Goal: Transaction & Acquisition: Purchase product/service

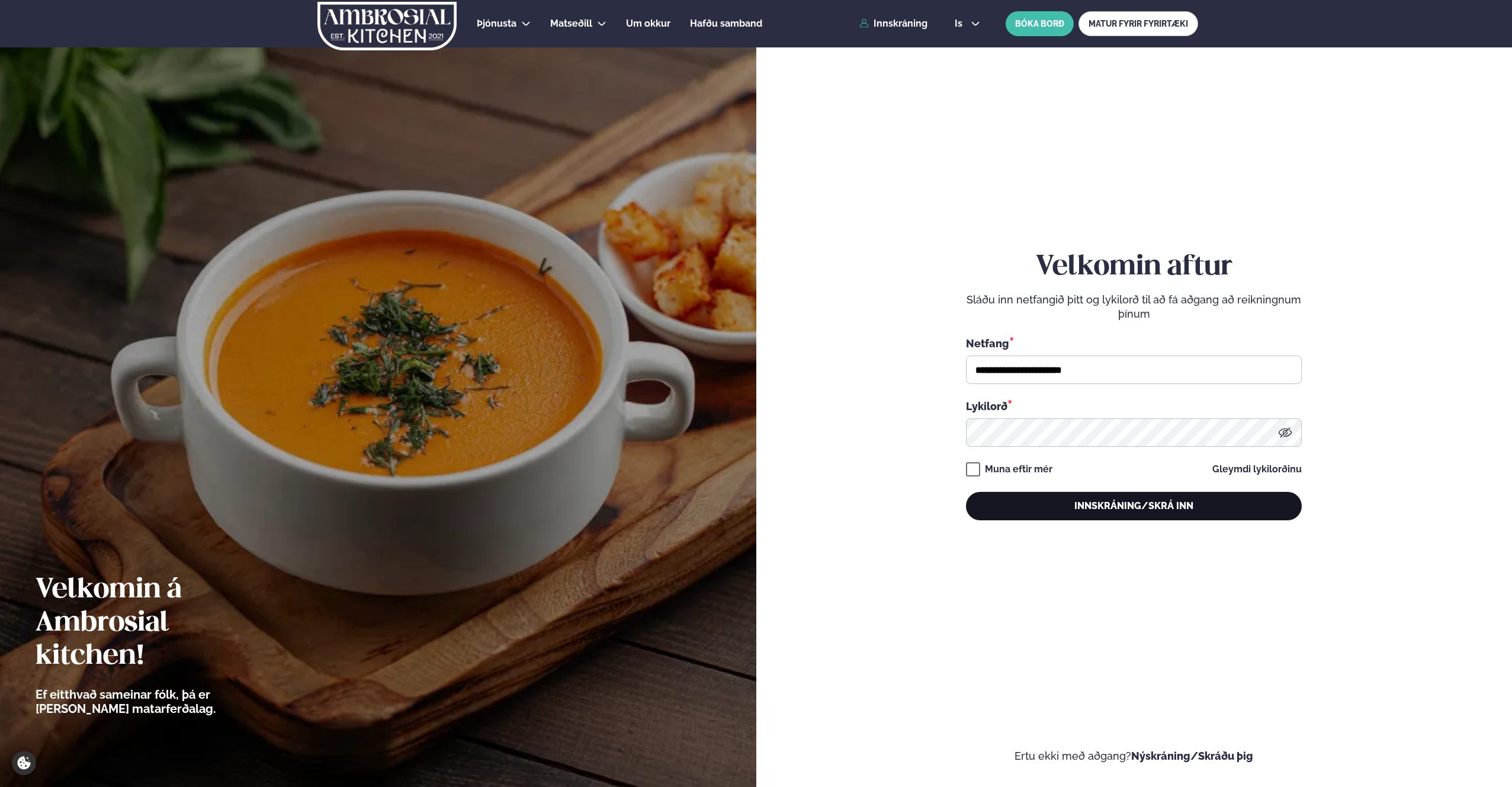
click at [1213, 497] on button "Innskráning/Skrá inn" at bounding box center [1134, 506] width 336 height 29
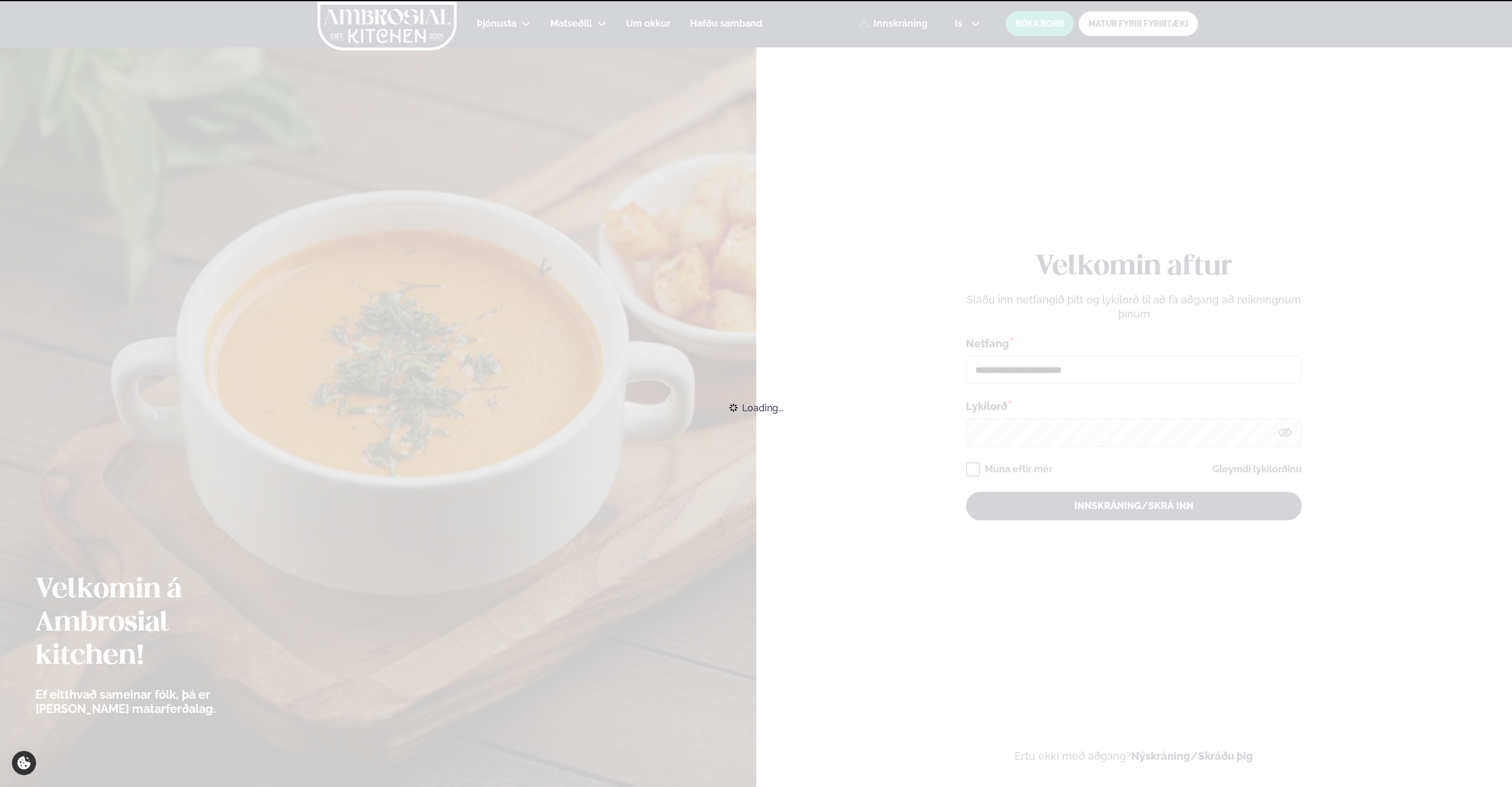
click at [1426, 394] on div "Loading..." at bounding box center [756, 407] width 1512 height 26
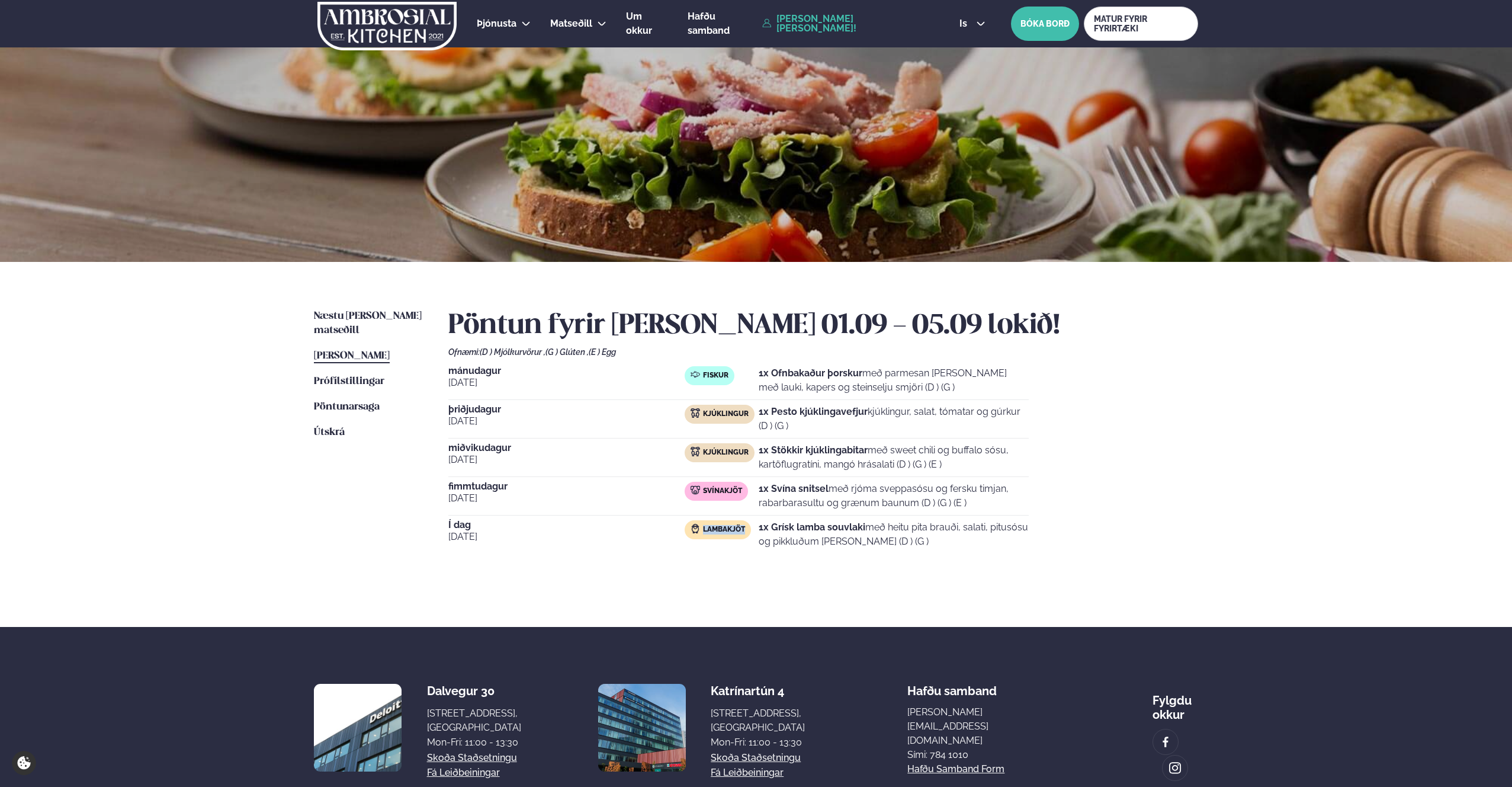
drag, startPoint x: 751, startPoint y: 522, endPoint x: 794, endPoint y: 520, distance: 43.0
click at [758, 521] on div "Lambakjöt" at bounding box center [721, 534] width 74 height 29
click at [775, 523] on strong "1x Grísk lamba souvlaki" at bounding box center [812, 527] width 106 height 11
drag, startPoint x: 754, startPoint y: 528, endPoint x: 793, endPoint y: 528, distance: 39.0
click at [792, 530] on div "Lambakjöt 1x Grísk lamba souvlaki með heitu pita brauði, salati, pitusósu og pi…" at bounding box center [857, 534] width 344 height 29
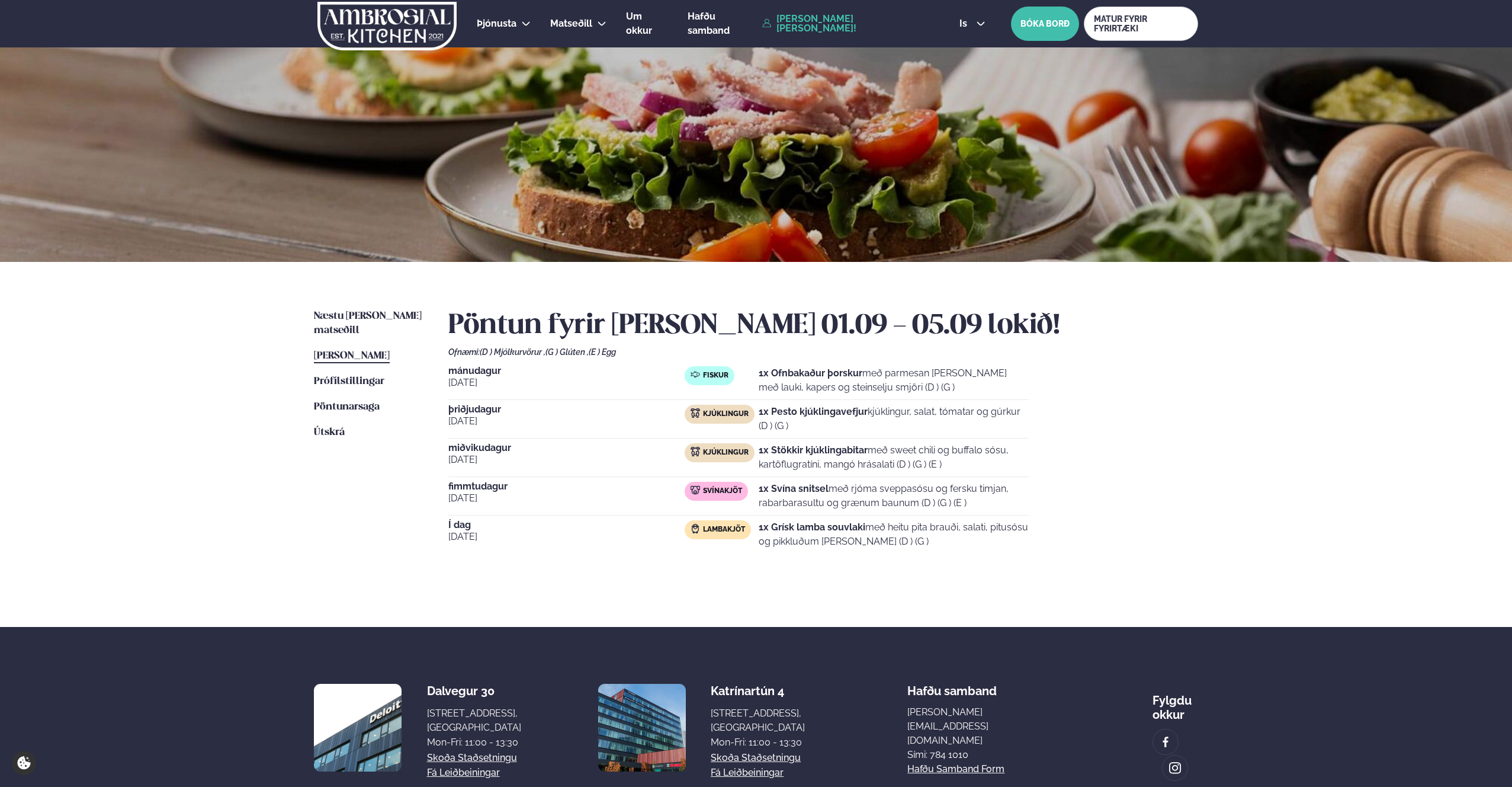
click at [794, 526] on strong "1x Grísk lamba souvlaki" at bounding box center [812, 527] width 106 height 11
drag, startPoint x: 1080, startPoint y: 345, endPoint x: 1082, endPoint y: 366, distance: 21.1
click at [1094, 347] on div "Pöntun fyrir [PERSON_NAME] 01.09 - 05.09 lokið! Ofnæmi: (D ) Mjólkurvörur , (G …" at bounding box center [823, 442] width 750 height 265
click at [1058, 428] on div "[DATE] Fiskur 1x Ofnbakaður þorskur með parmesan [PERSON_NAME] með lauki, kaper…" at bounding box center [823, 460] width 750 height 187
click at [1064, 412] on div "[DATE] Fiskur 1x Ofnbakaður þorskur með parmesan [PERSON_NAME] með lauki, kaper…" at bounding box center [823, 460] width 750 height 187
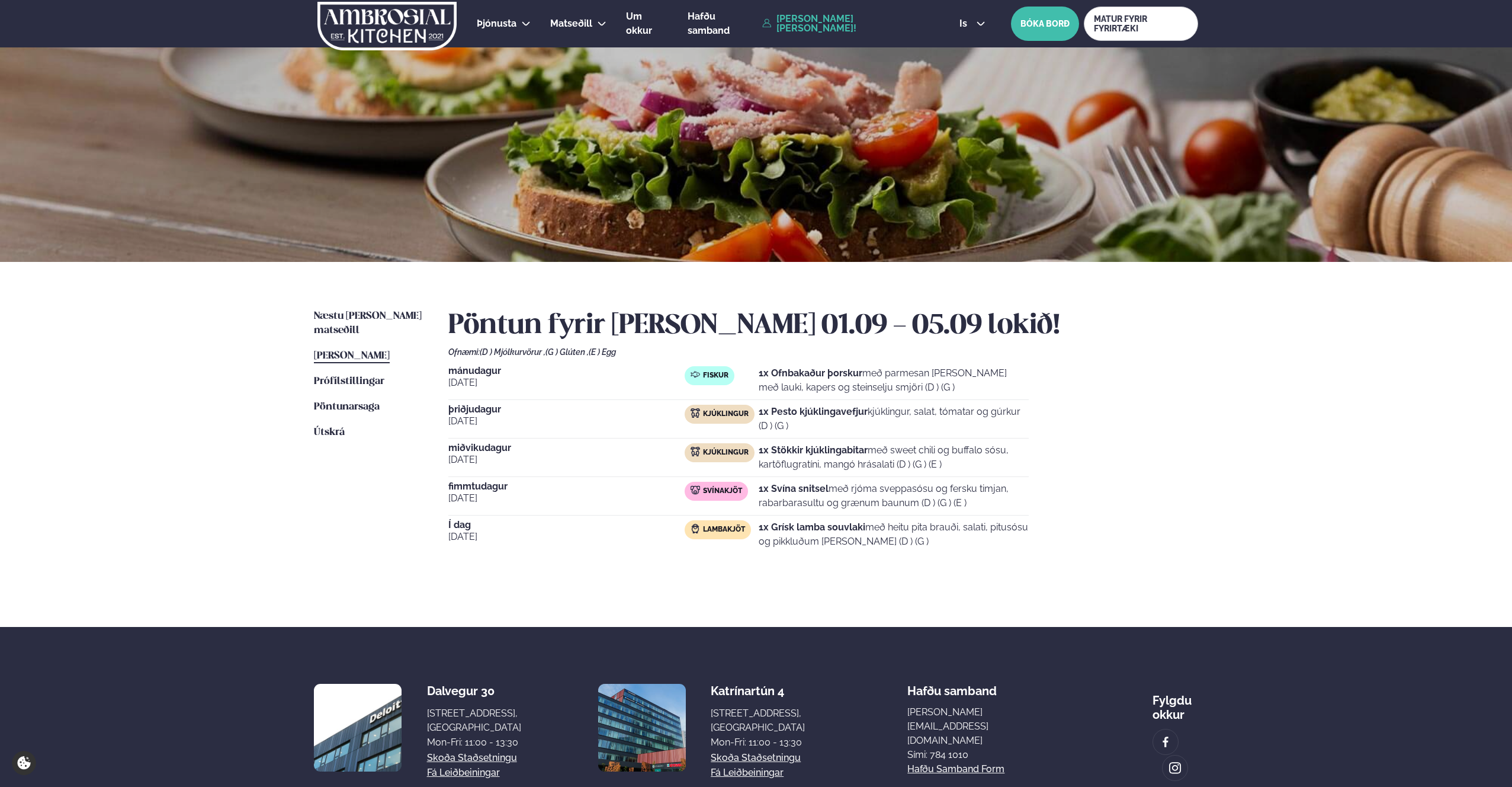
click at [998, 517] on div "[DATE] Fiskur 1x Ofnbakaður þorskur með parmesan [PERSON_NAME] með lauki, kaper…" at bounding box center [823, 460] width 750 height 187
click at [1000, 503] on p "1x Svína snitsel með rjóma sveppasósu og fersku timjan, rabarbarasultu og grænu…" at bounding box center [894, 496] width 270 height 29
drag, startPoint x: 788, startPoint y: 525, endPoint x: 765, endPoint y: 530, distance: 23.5
click at [786, 526] on strong "1x Grísk lamba souvlaki" at bounding box center [812, 527] width 106 height 11
click at [764, 531] on strong "1x Grísk lamba souvlaki" at bounding box center [812, 527] width 106 height 11
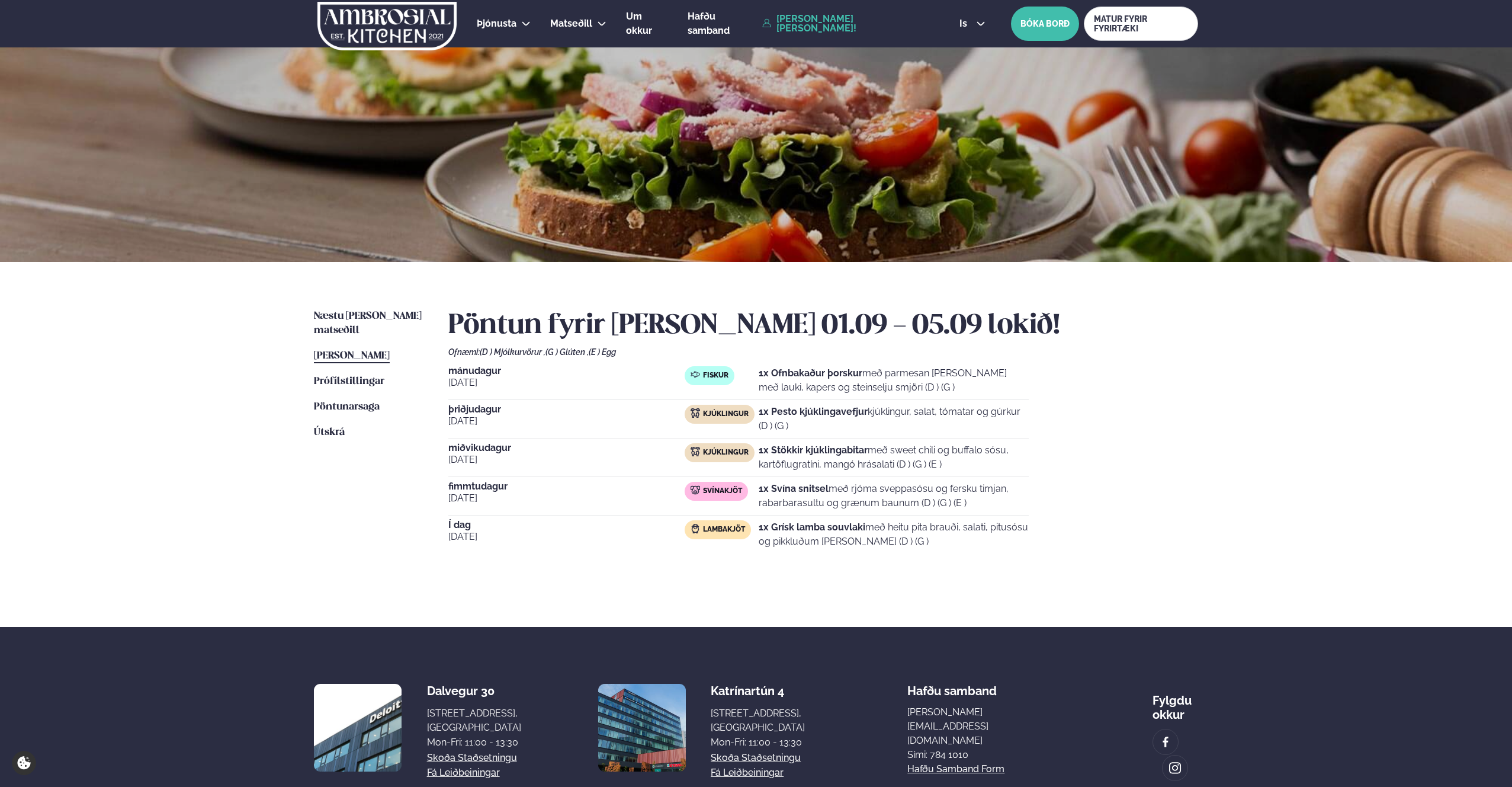
click at [897, 539] on p "1x Grísk lamba souvlaki með heitu pita brauði, salati, pitusósu og pikkluðum [P…" at bounding box center [894, 534] width 270 height 29
click at [374, 309] on link "Næstu [PERSON_NAME] matseðill Næsta vika" at bounding box center [369, 323] width 111 height 29
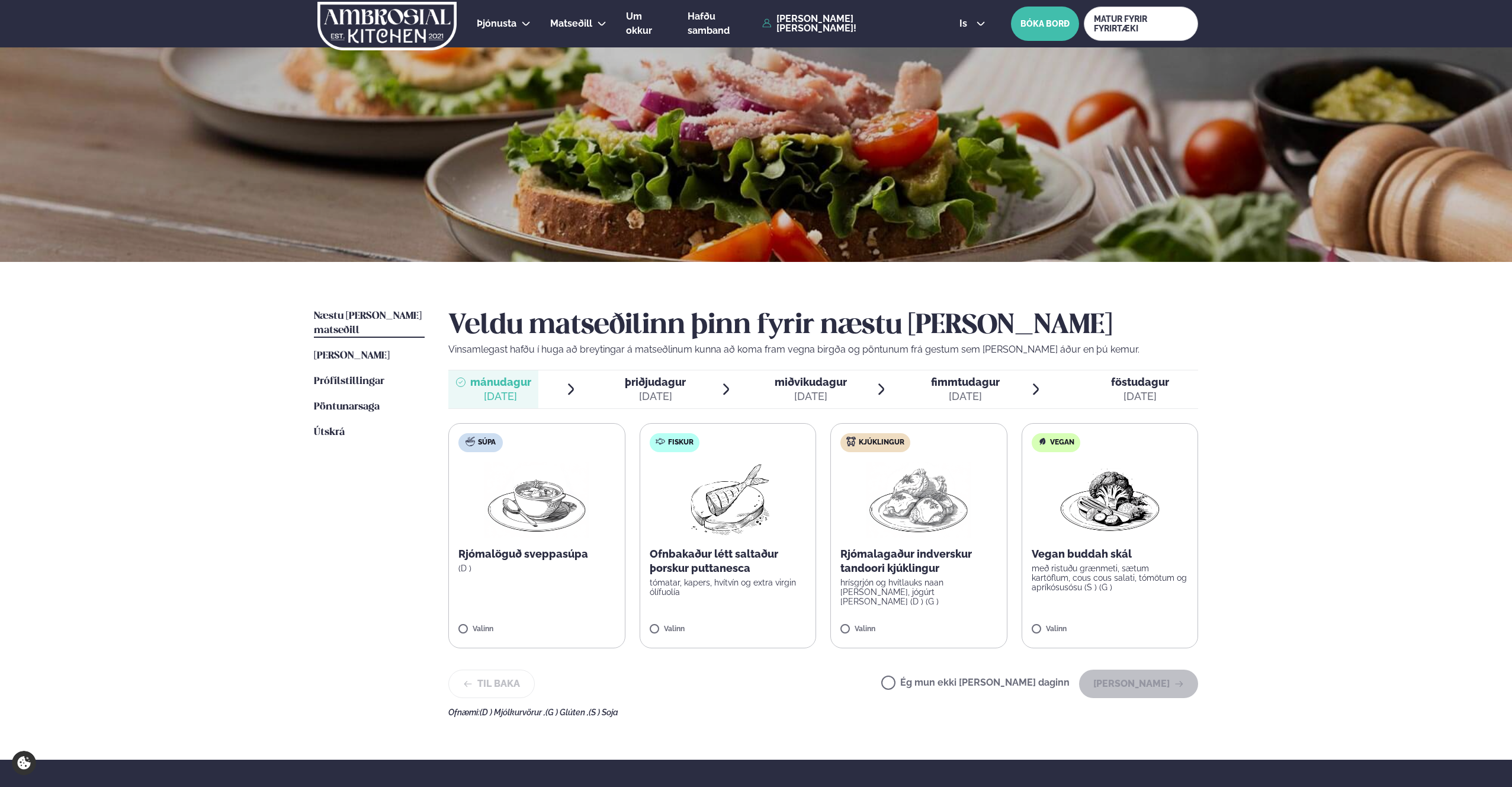
click at [1160, 317] on h2 "Veldu matseðilinn þinn fyrir næstu [PERSON_NAME]" at bounding box center [823, 326] width 750 height 33
click at [1203, 284] on div "Næstu [PERSON_NAME] matseðill Næsta vika [PERSON_NAME] matseðill [PERSON_NAME] …" at bounding box center [756, 511] width 956 height 498
click at [1203, 290] on div "Næstu [PERSON_NAME] matseðill Næsta vika [PERSON_NAME] matseðill [PERSON_NAME] …" at bounding box center [756, 511] width 956 height 498
click at [1204, 290] on div "Næstu [PERSON_NAME] matseðill Næsta vika [PERSON_NAME] matseðill [PERSON_NAME] …" at bounding box center [756, 511] width 956 height 498
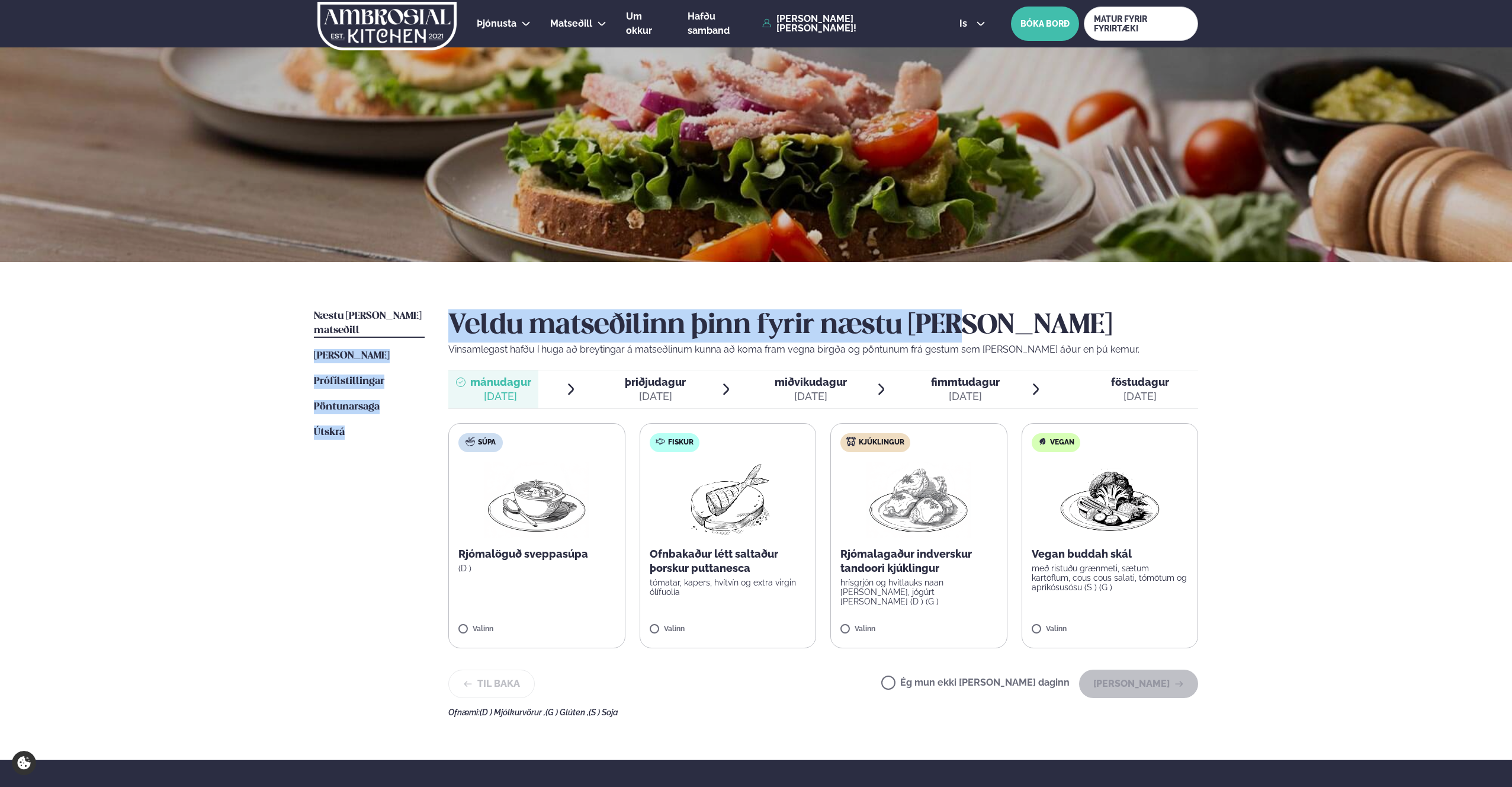
drag, startPoint x: 983, startPoint y: 323, endPoint x: 435, endPoint y: 323, distance: 548.0
click at [436, 323] on div "Næstu [PERSON_NAME] matseðill Næsta vika [PERSON_NAME] matseðill [PERSON_NAME] …" at bounding box center [756, 511] width 956 height 498
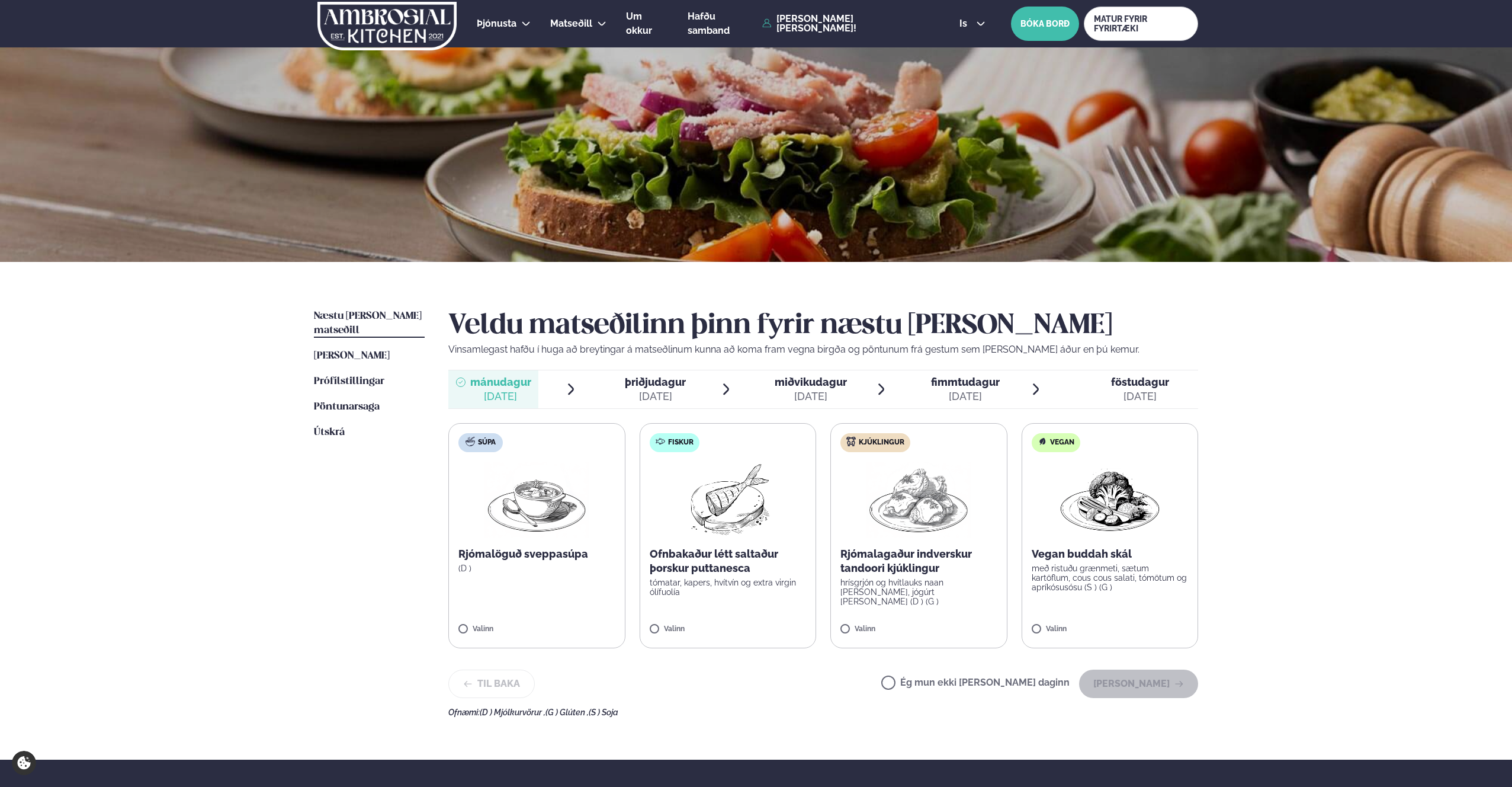
click at [435, 323] on div "Næstu [PERSON_NAME] matseðill Næsta vika [PERSON_NAME] matseðill [PERSON_NAME] …" at bounding box center [756, 511] width 956 height 498
click at [898, 522] on img at bounding box center [918, 500] width 105 height 76
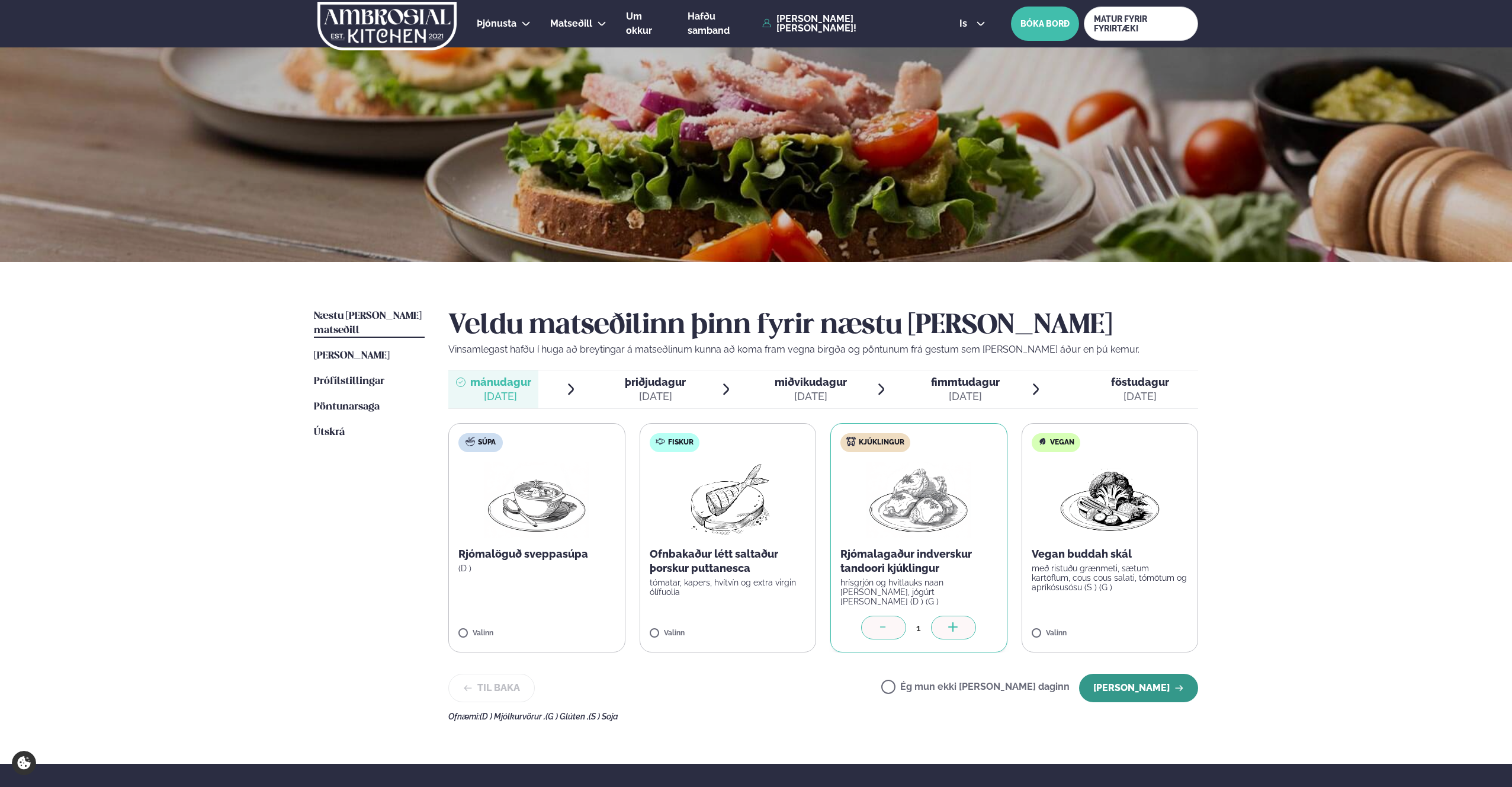
click at [1166, 678] on button "[PERSON_NAME]" at bounding box center [1138, 687] width 119 height 29
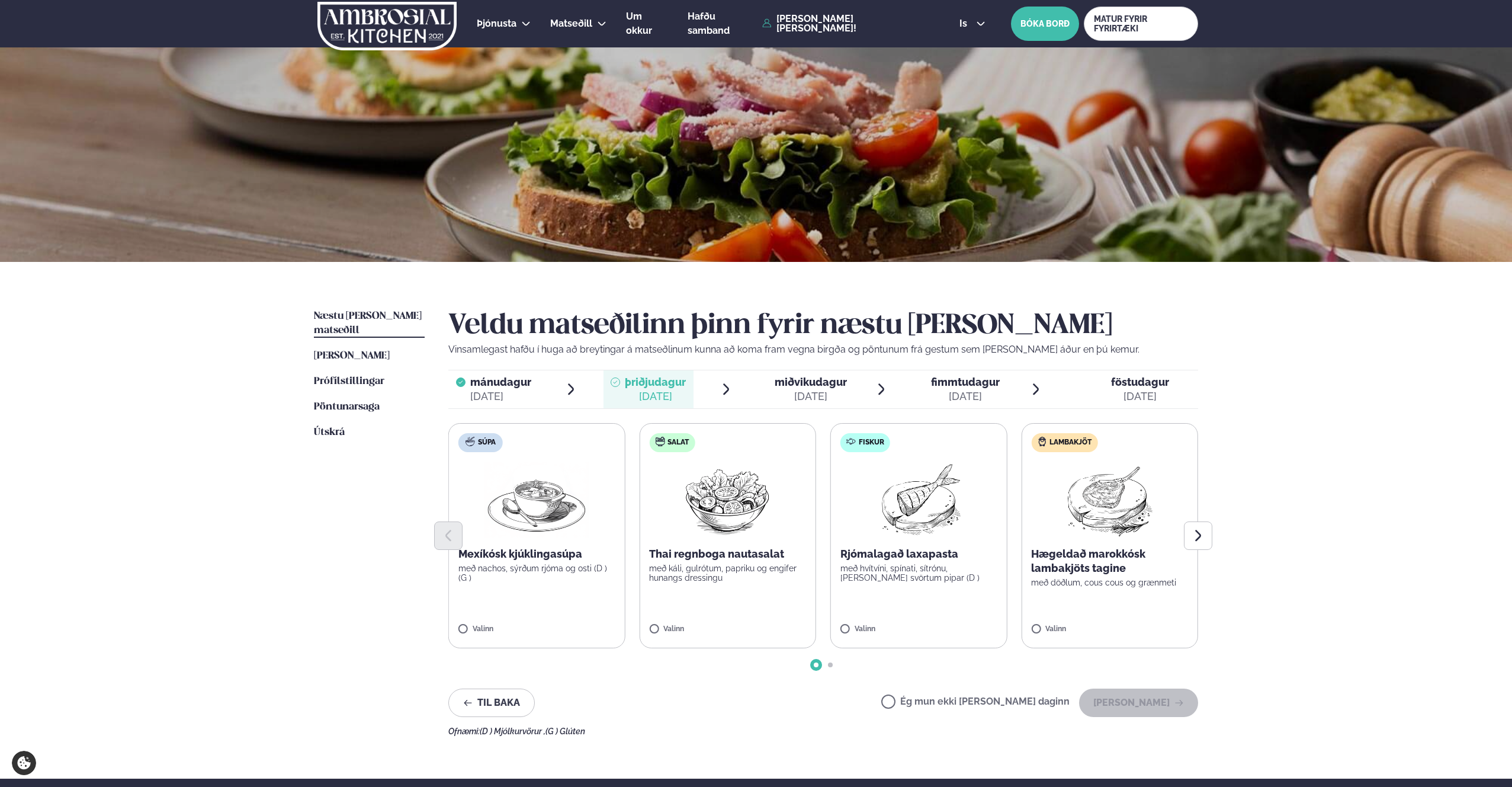
click at [1096, 574] on p "Hægeldað marokkósk lambakjöts tagine" at bounding box center [1110, 561] width 157 height 29
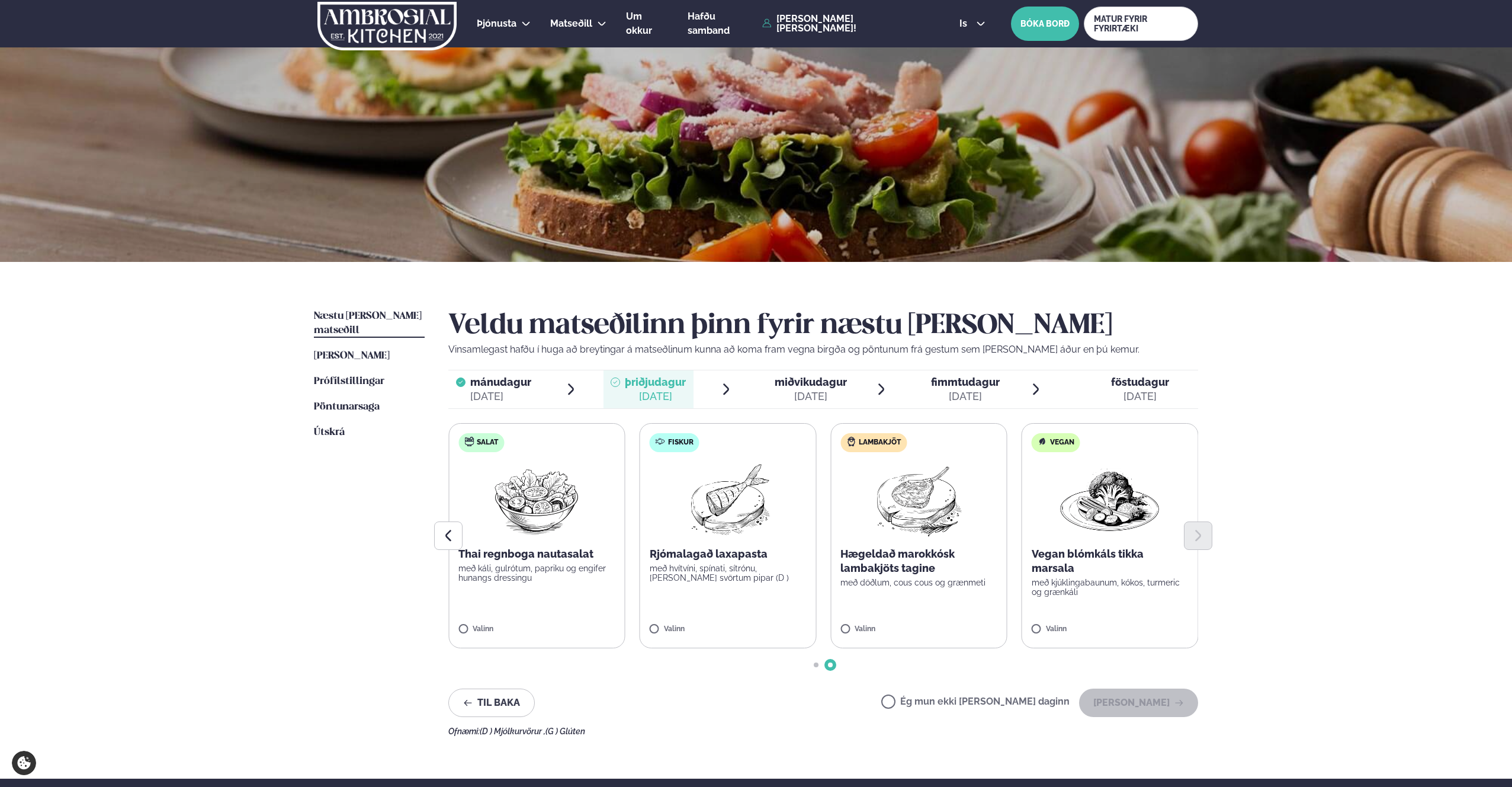
click at [859, 623] on label "Lambakjöt Hægeldað marokkósk lambakjöts tagine með döðlum, cous cous og grænmet…" at bounding box center [919, 536] width 177 height 225
click at [1145, 701] on button "[PERSON_NAME]" at bounding box center [1138, 703] width 119 height 29
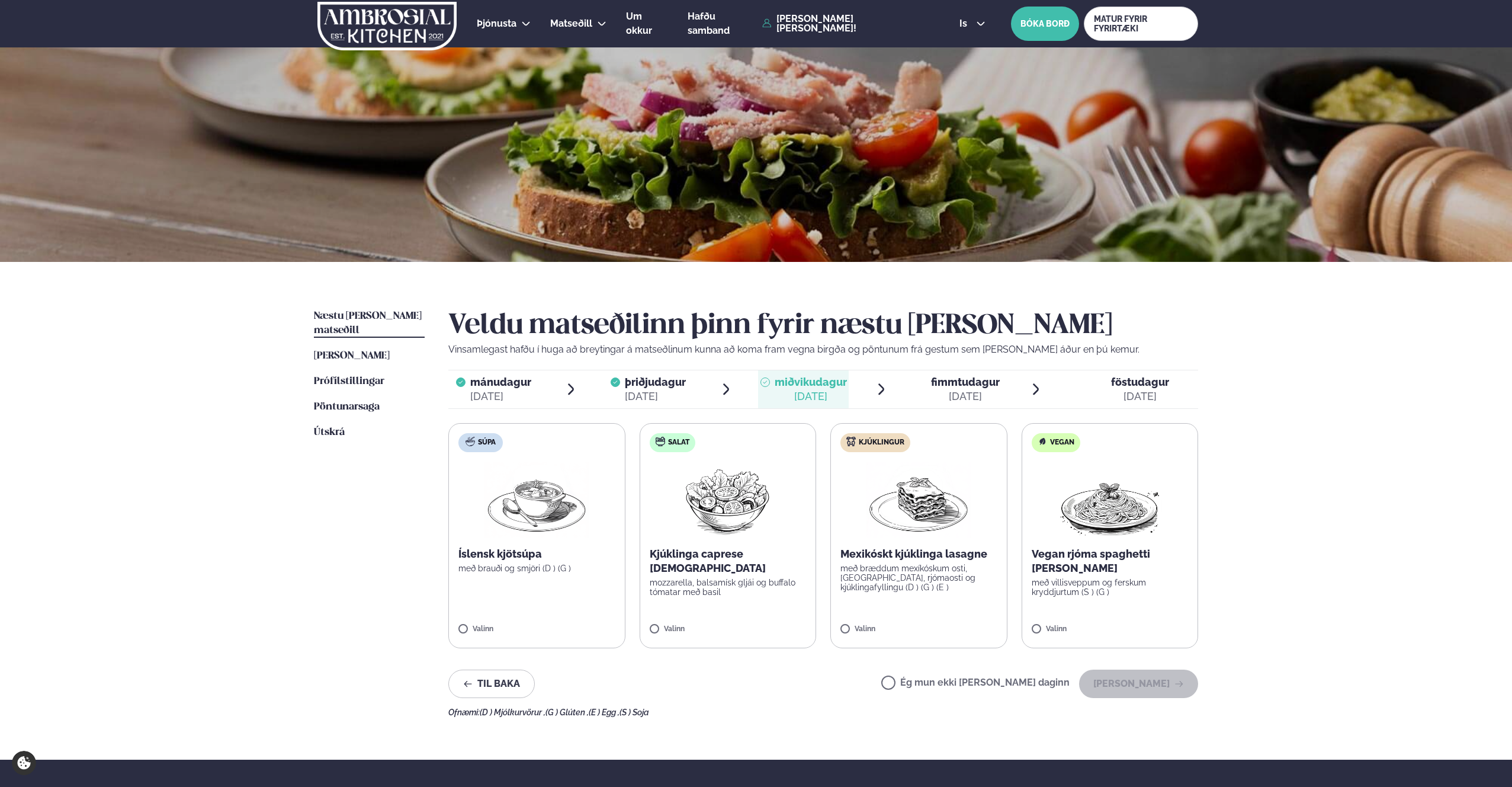
click at [904, 568] on p "með bræddum mexíkóskum osti, [GEOGRAPHIC_DATA], rjómaosti og kjúklingafyllingu …" at bounding box center [919, 577] width 157 height 29
click at [1123, 679] on button "[PERSON_NAME]" at bounding box center [1138, 684] width 119 height 29
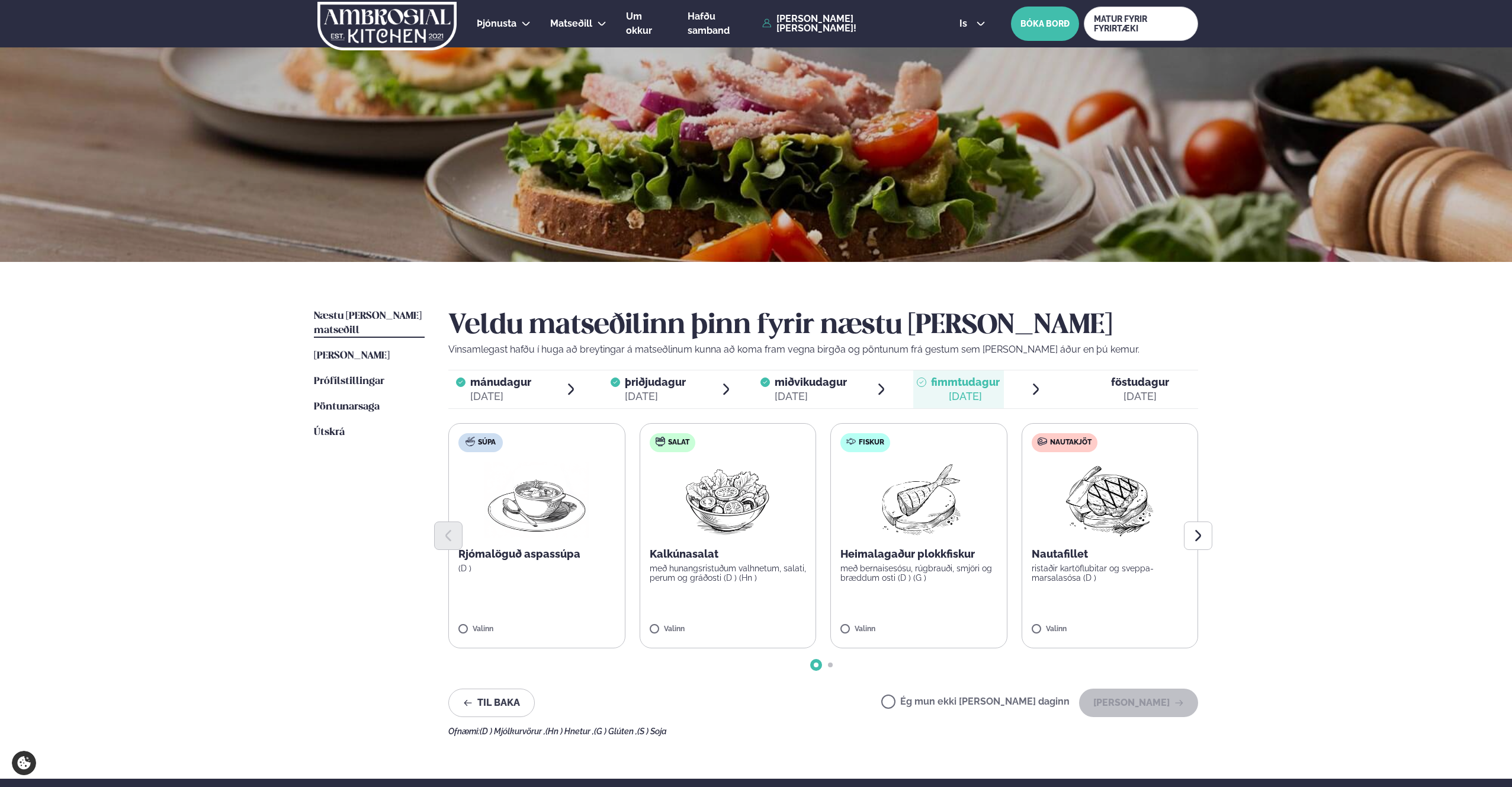
click at [918, 542] on div at bounding box center [823, 536] width 750 height 29
click at [855, 608] on label "Fiskur Heimalagaður plokkfiskur með bernaisesósu, rúgbrauði, smjöri og bræddum …" at bounding box center [919, 536] width 177 height 225
click at [1151, 685] on div "Veldu matseðilinn þinn fyrir næstu [PERSON_NAME] Vinsamlegast hafðu í huga að b…" at bounding box center [823, 523] width 750 height 427
click at [1157, 695] on button "[PERSON_NAME]" at bounding box center [1138, 703] width 119 height 29
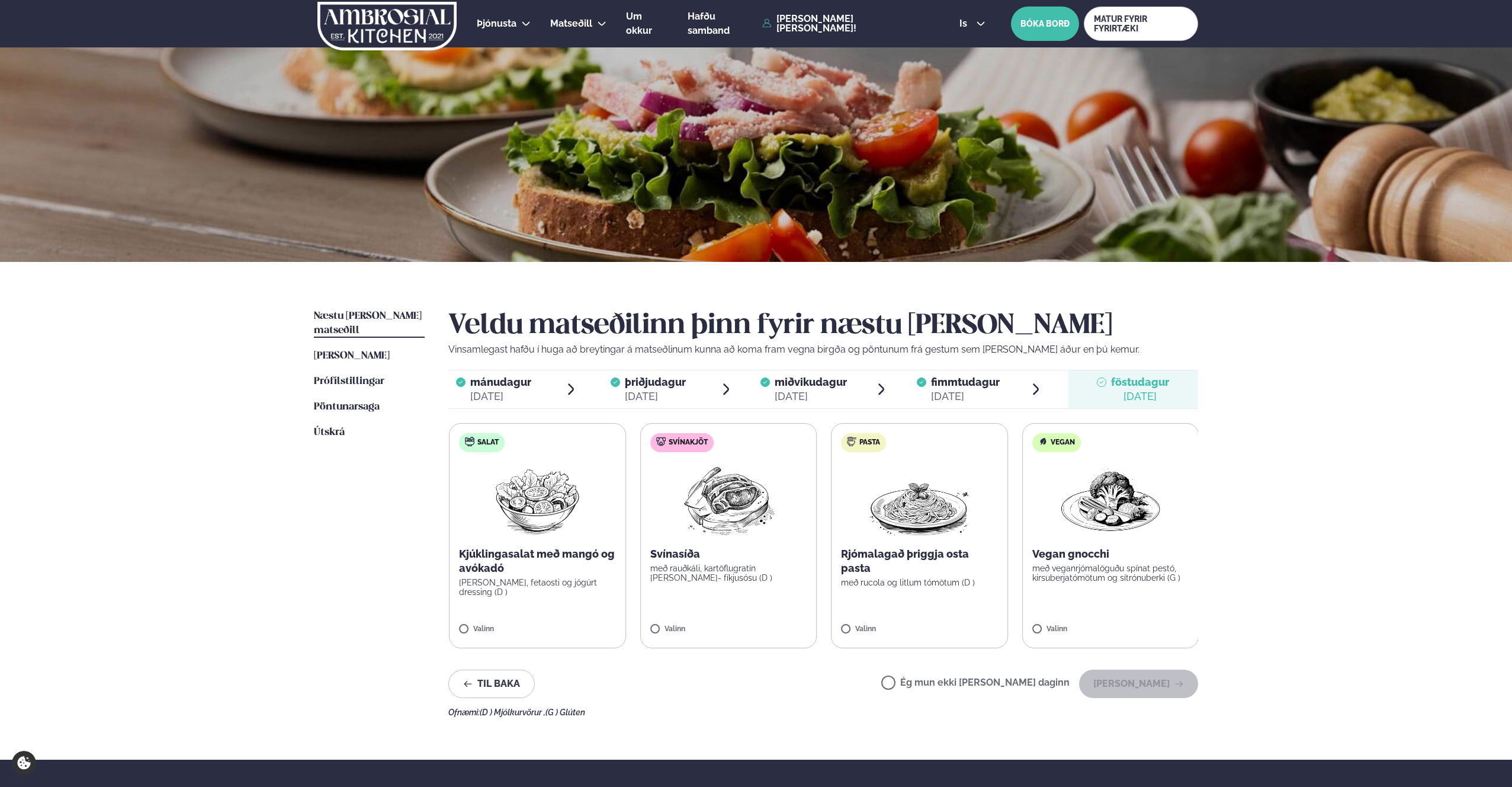
drag, startPoint x: 685, startPoint y: 615, endPoint x: 687, endPoint y: 623, distance: 8.2
click at [687, 616] on label "Svínakjöt Svínasíða með rauðkáli, kartöflugratín [PERSON_NAME]- fíkjusósu (D ) …" at bounding box center [729, 536] width 177 height 225
click at [674, 638] on label "Svínakjöt Svínasíða með rauðkáli, kartöflugratín [PERSON_NAME]- fíkjusósu (D ) …" at bounding box center [728, 536] width 177 height 225
click at [1148, 673] on button "[PERSON_NAME]" at bounding box center [1138, 684] width 119 height 29
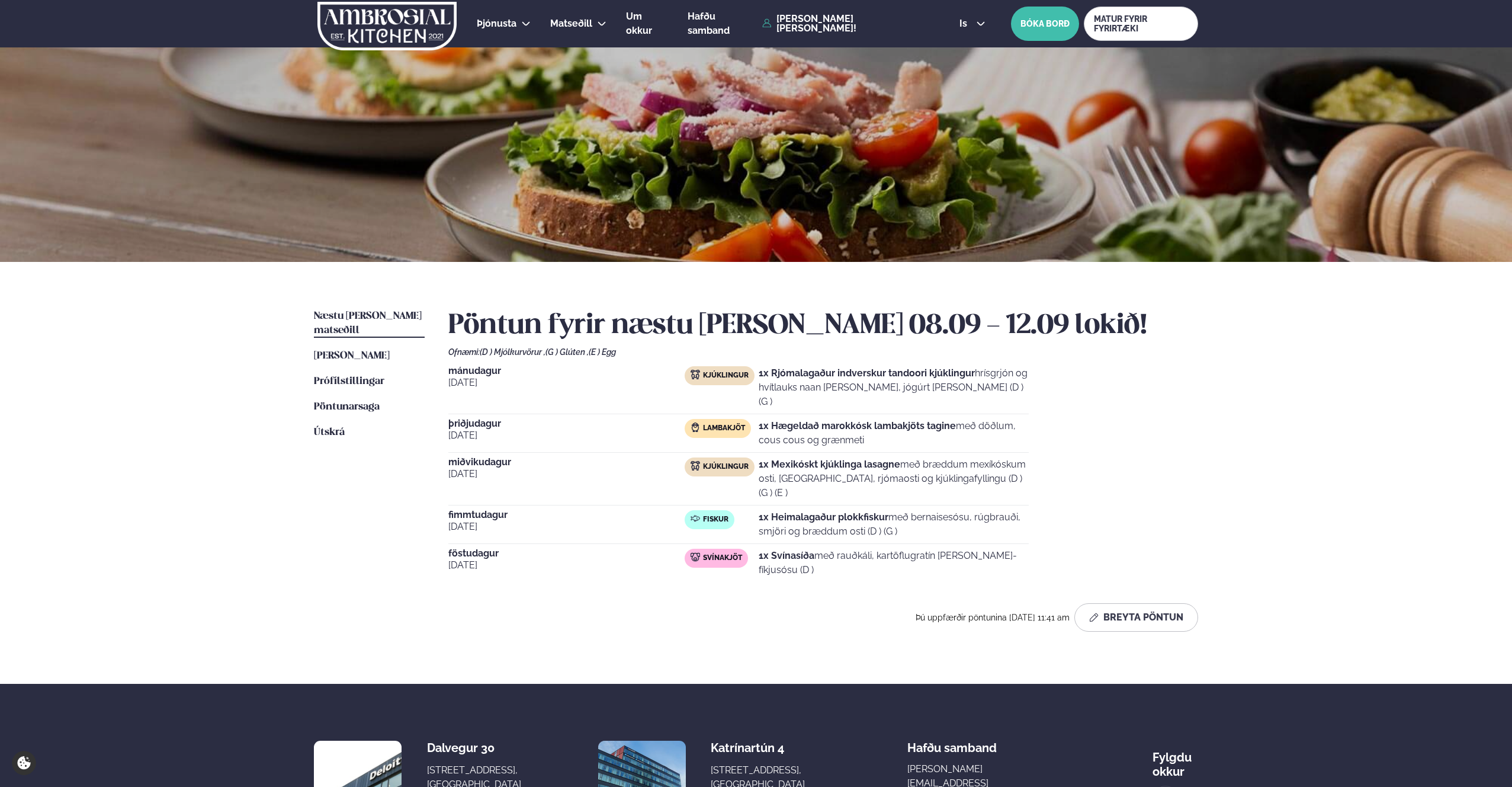
drag, startPoint x: 787, startPoint y: 238, endPoint x: 784, endPoint y: 245, distance: 7.6
click at [787, 242] on div at bounding box center [756, 155] width 1512 height 215
click at [1081, 468] on div "[DATE] Kjúklingur 1x Rjómalagaður indverskur tandoori kjúklingur hrísgrjón og h…" at bounding box center [823, 474] width 750 height 216
click at [389, 351] on span "[PERSON_NAME]" at bounding box center [352, 356] width 76 height 10
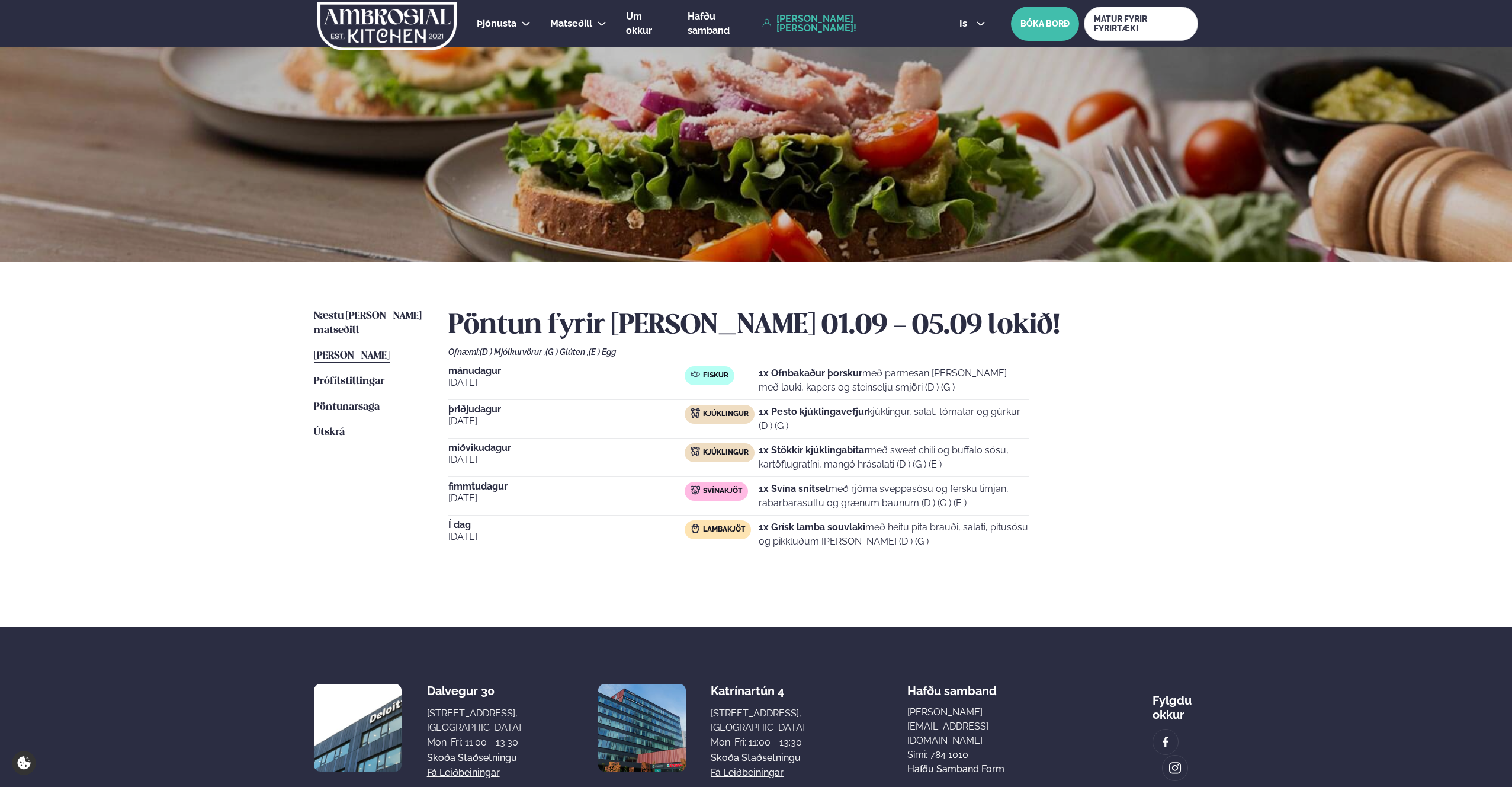
drag, startPoint x: 902, startPoint y: 332, endPoint x: 904, endPoint y: 317, distance: 15.1
click at [902, 332] on h2 "Pöntun fyrir [PERSON_NAME] 01.09 - 05.09 lokið!" at bounding box center [823, 326] width 750 height 33
click at [885, 274] on div "Næstu [PERSON_NAME] matseðill Næsta vika [PERSON_NAME] matseðill [PERSON_NAME] …" at bounding box center [756, 444] width 956 height 365
